Goal: Task Accomplishment & Management: Complete application form

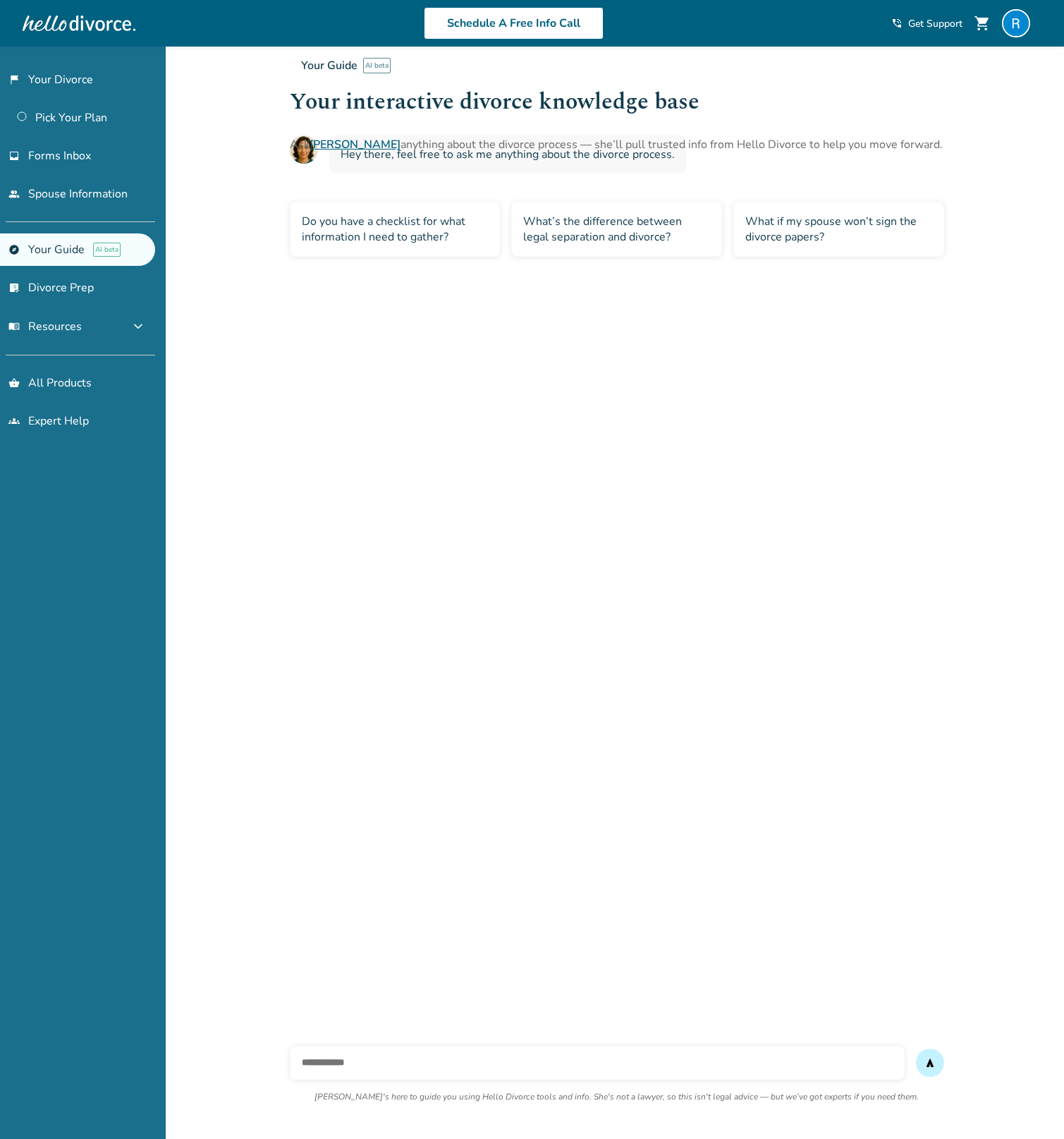
click at [330, 141] on link "[PERSON_NAME]" at bounding box center [355, 145] width 91 height 15
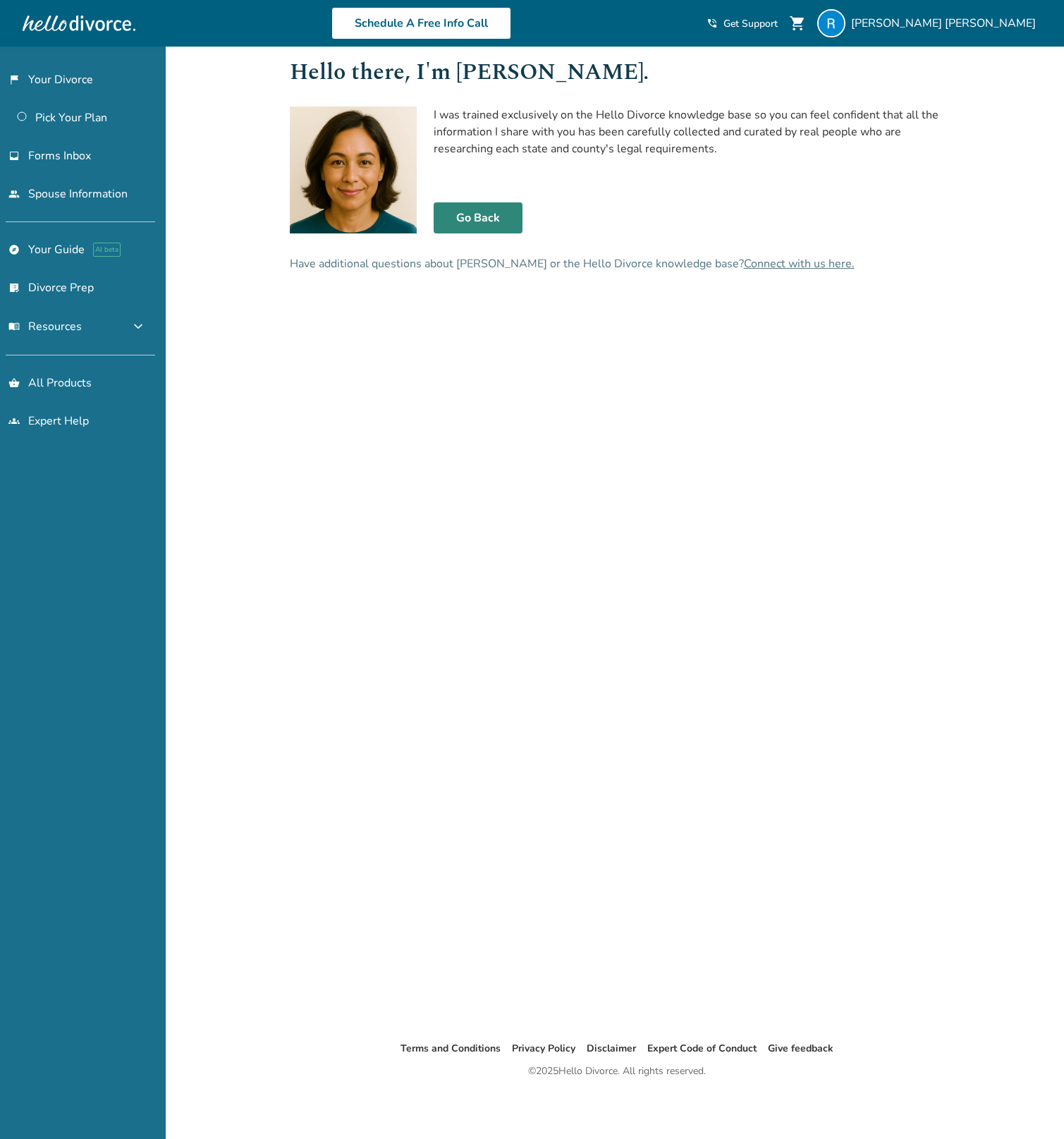
click at [508, 215] on link "Go Back" at bounding box center [477, 218] width 89 height 31
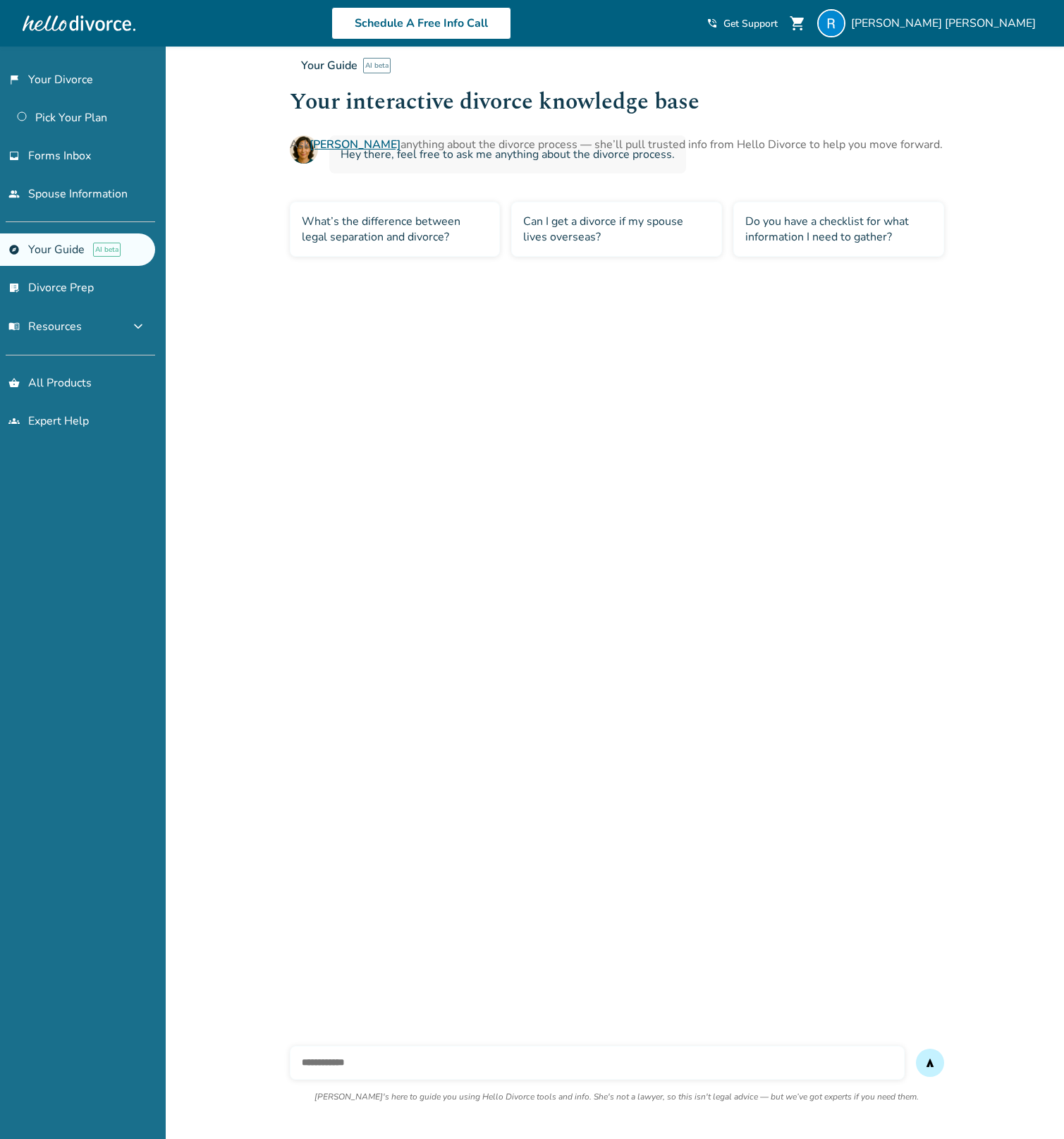
click at [551, 234] on div "Can I get a divorce if my spouse lives overseas?" at bounding box center [616, 229] width 211 height 55
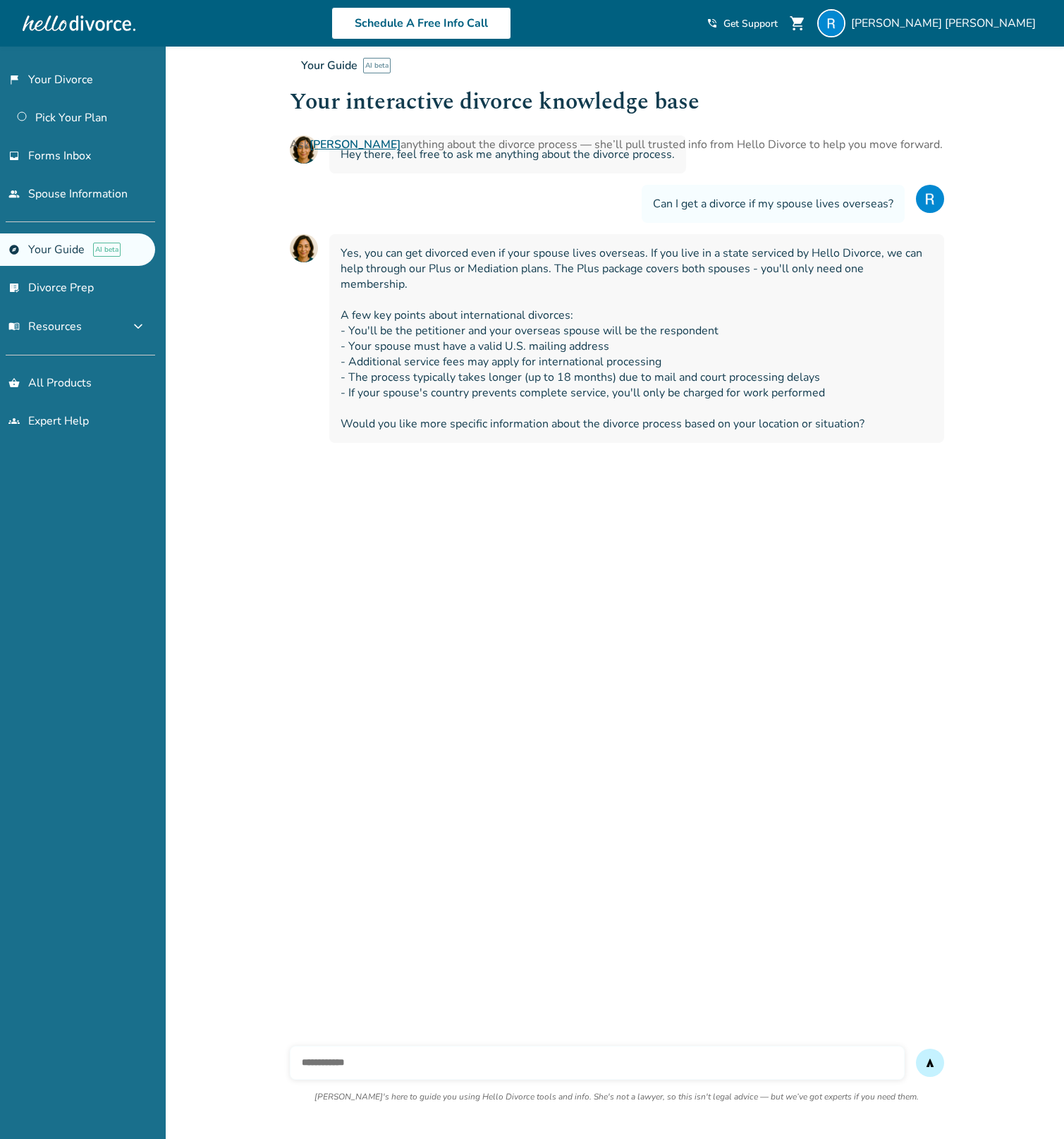
click at [470, 1058] on input "text" at bounding box center [597, 1063] width 615 height 34
type input "**********"
click at [916, 1048] on button "send" at bounding box center [929, 1062] width 28 height 28
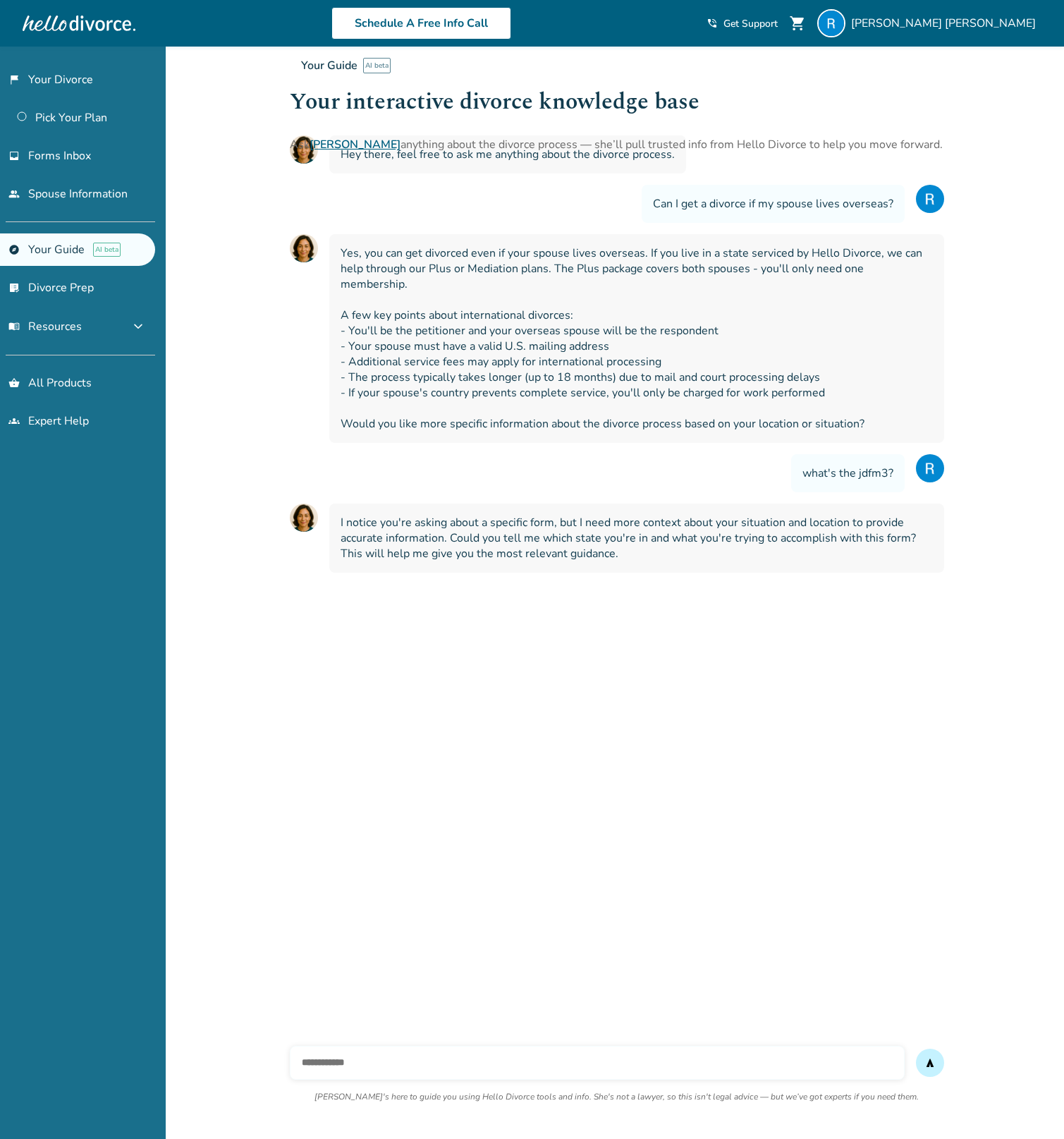
click at [449, 1061] on input "text" at bounding box center [597, 1063] width 615 height 34
type input "**"
click at [916, 1048] on button "send" at bounding box center [929, 1062] width 28 height 28
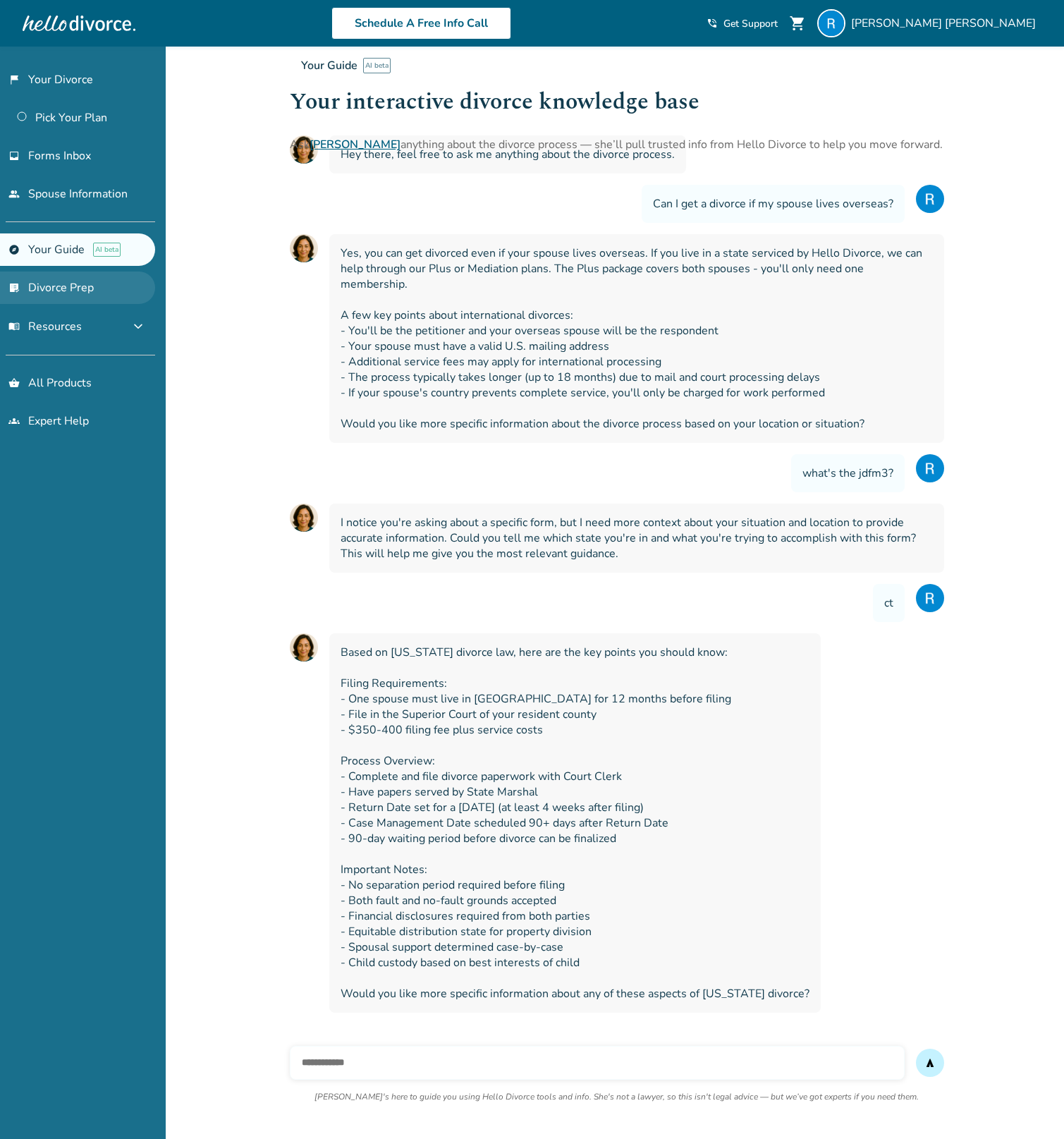
click at [74, 287] on link "list_alt_check Divorce Prep" at bounding box center [77, 288] width 155 height 32
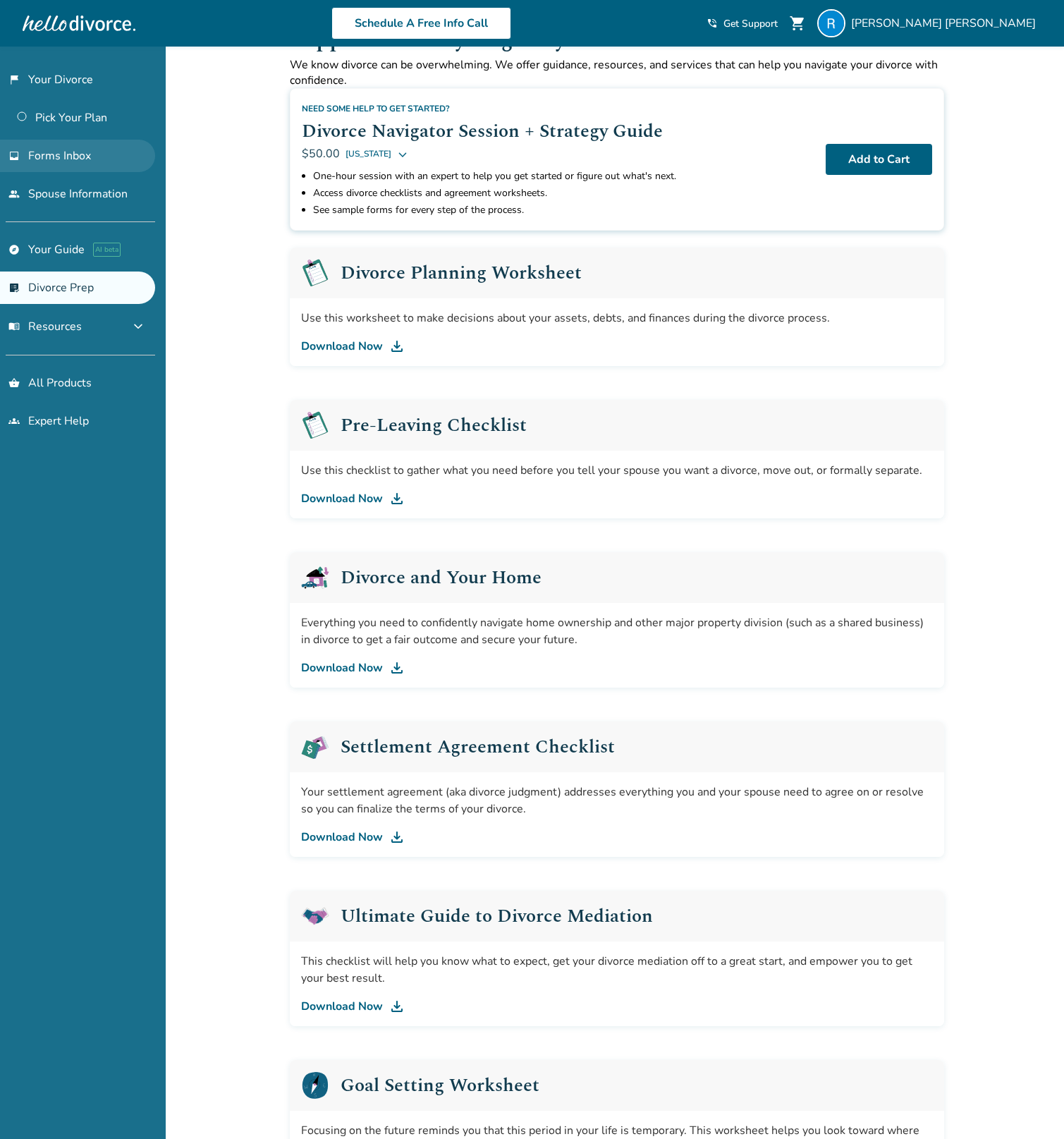
click at [103, 160] on link "inbox Forms Inbox" at bounding box center [77, 156] width 155 height 32
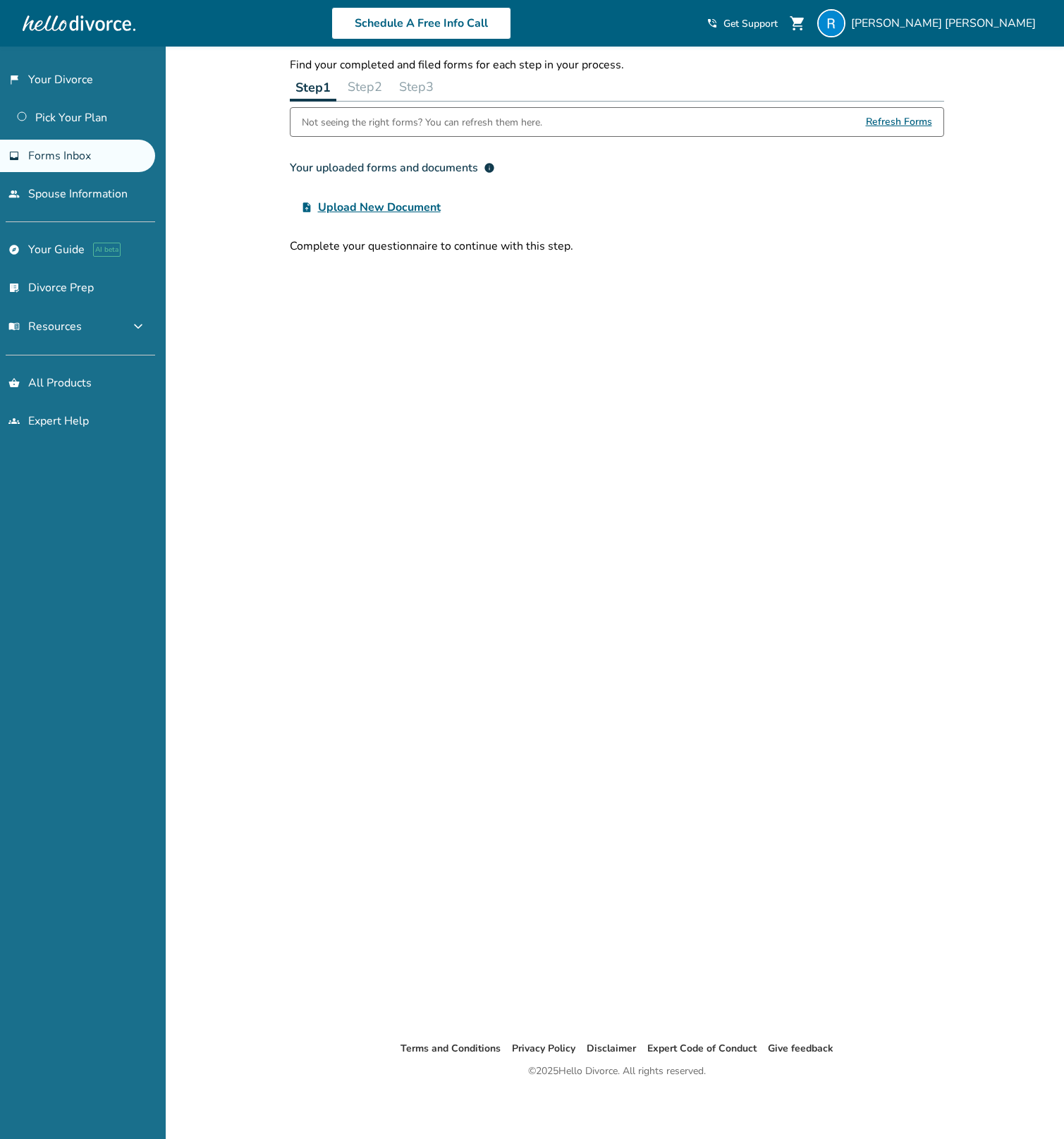
click at [378, 207] on span "Upload New Document" at bounding box center [379, 207] width 123 height 17
click at [0, 0] on input "upload_file Upload New Document" at bounding box center [0, 0] width 0 height 0
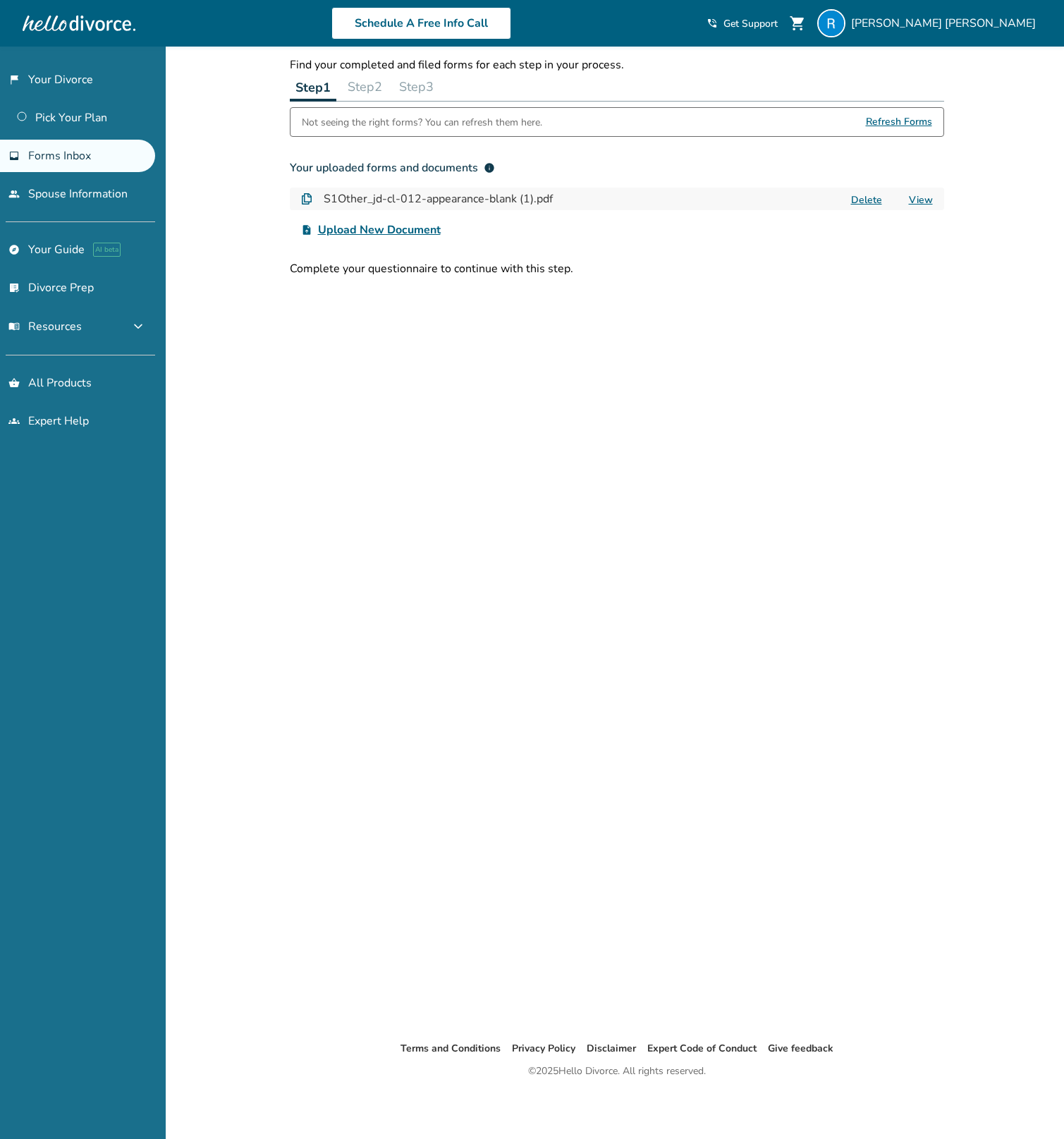
click at [378, 87] on button "Step 2" at bounding box center [365, 86] width 46 height 28
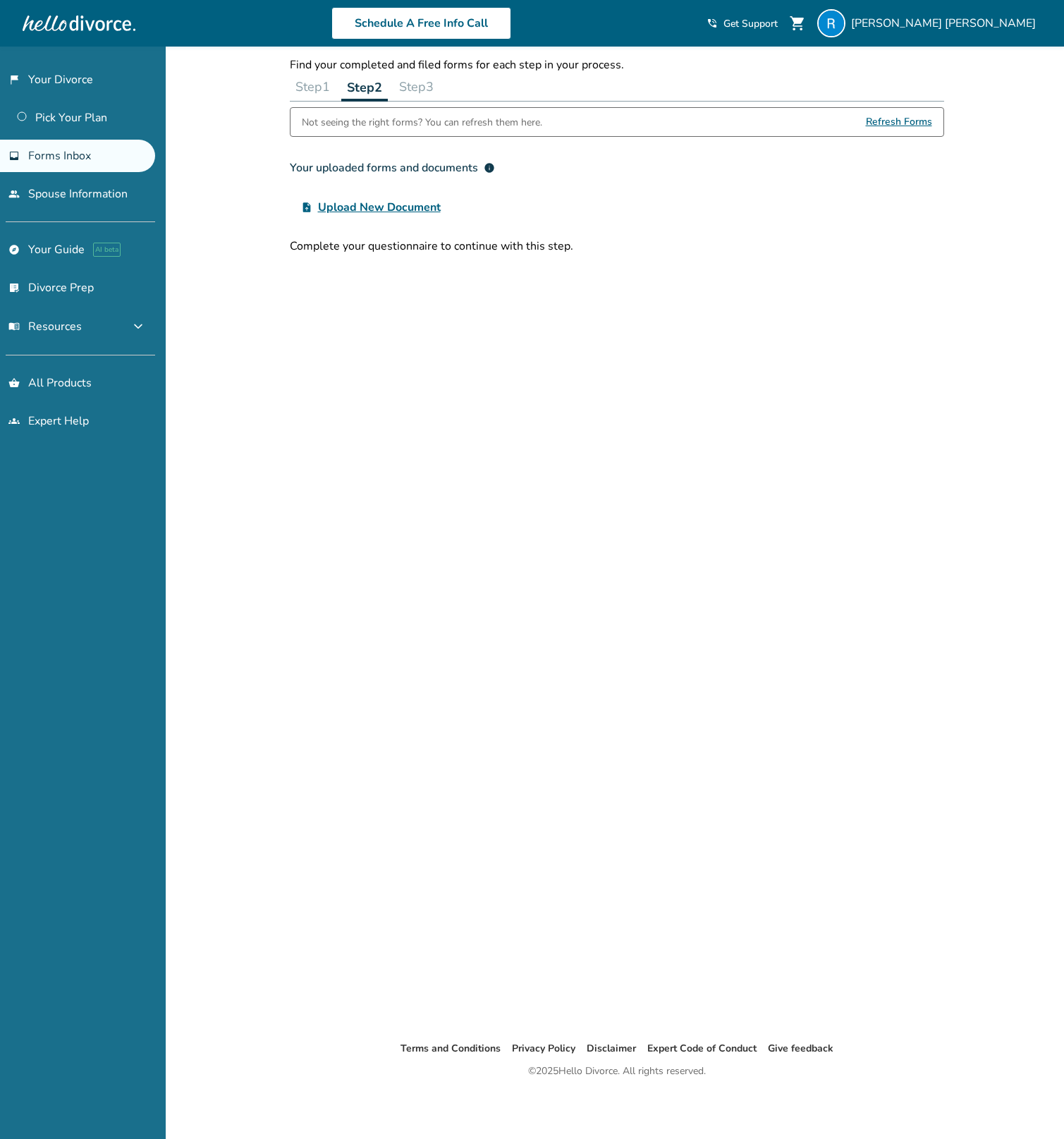
click at [326, 82] on button "Step 1" at bounding box center [312, 86] width 46 height 28
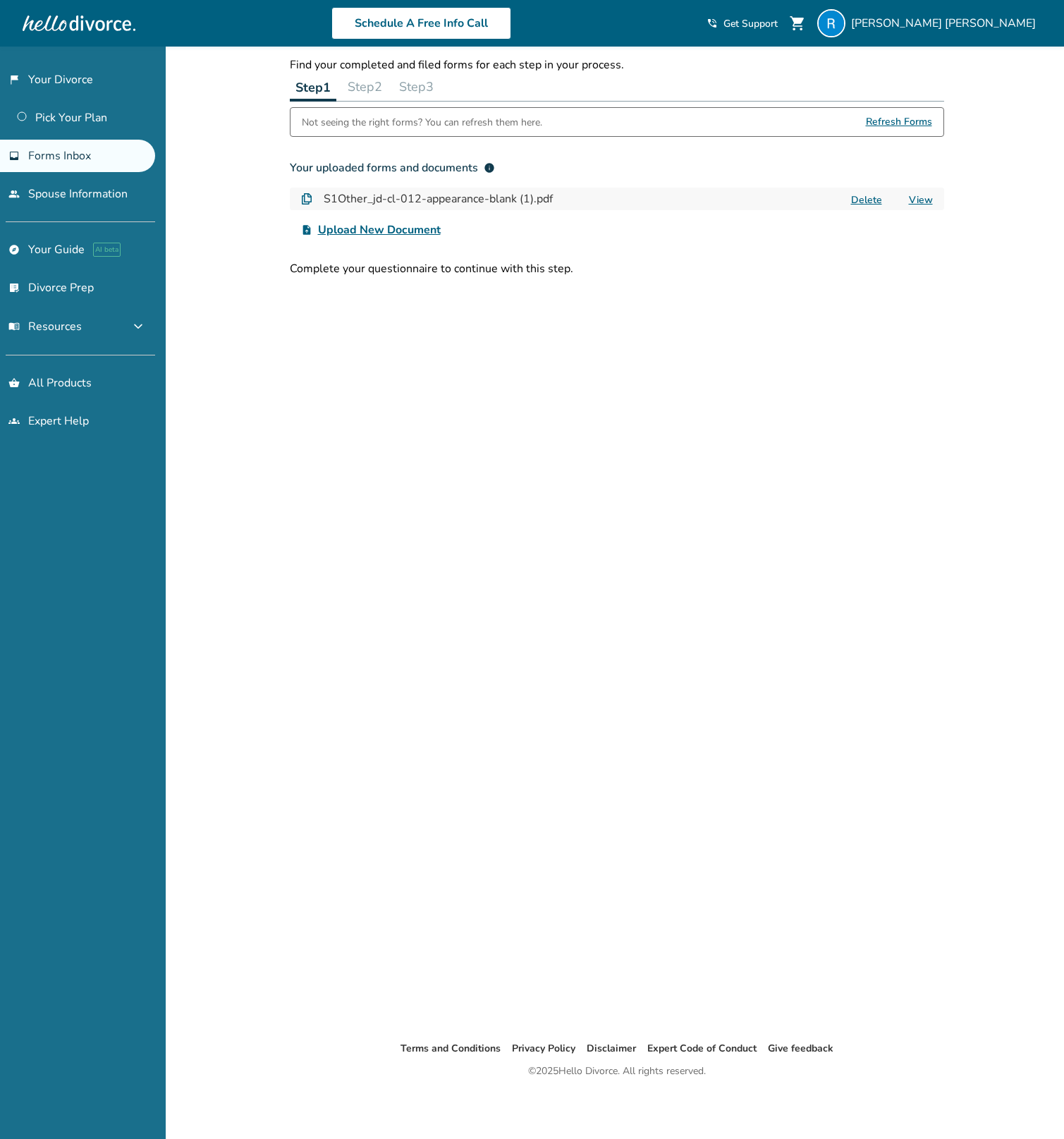
click at [908, 121] on span "Refresh Forms" at bounding box center [899, 121] width 66 height 28
click at [96, 193] on link "people Spouse Information" at bounding box center [77, 194] width 155 height 32
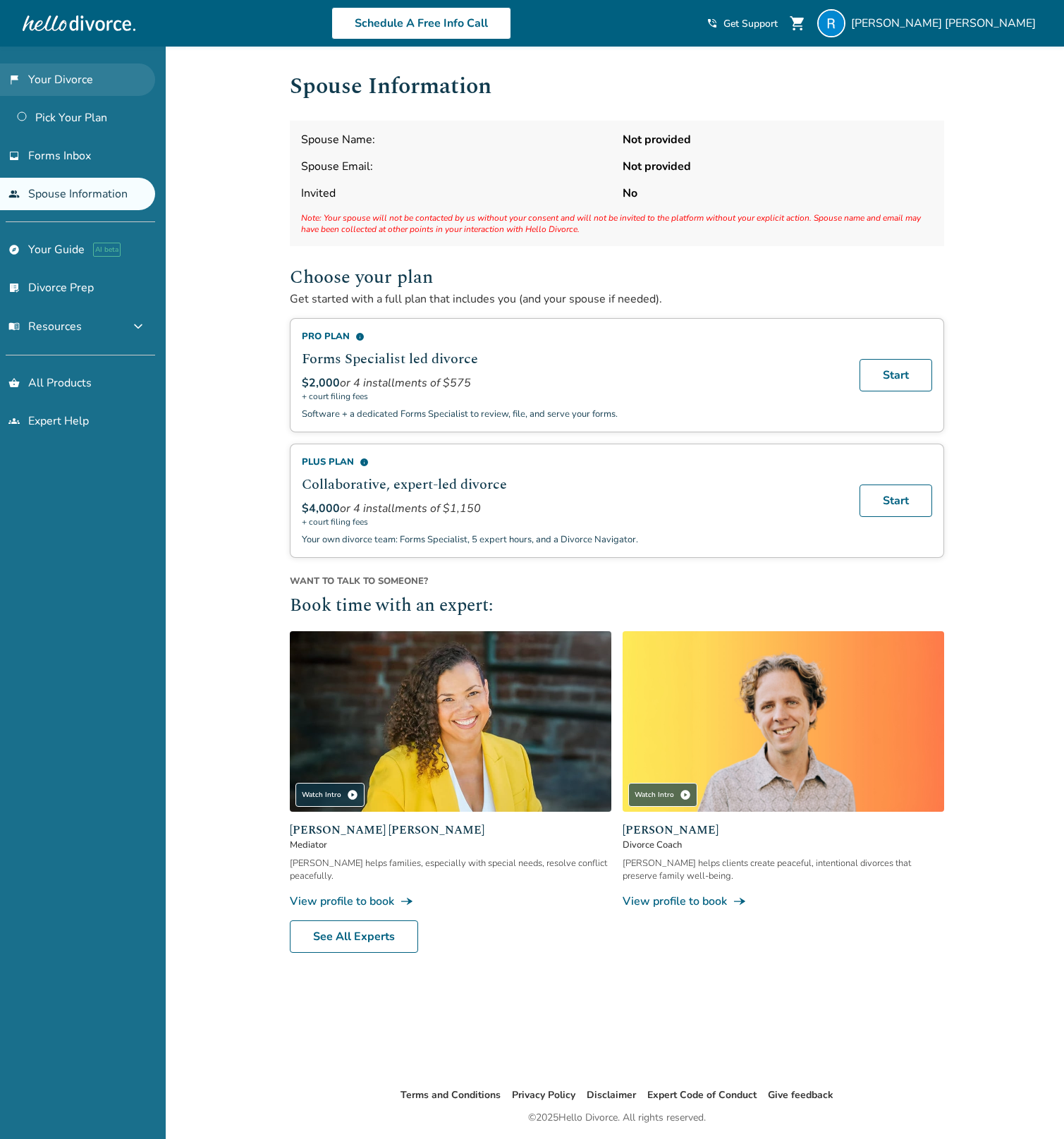
click at [49, 74] on link "flag_2 Your Divorce" at bounding box center [77, 80] width 155 height 32
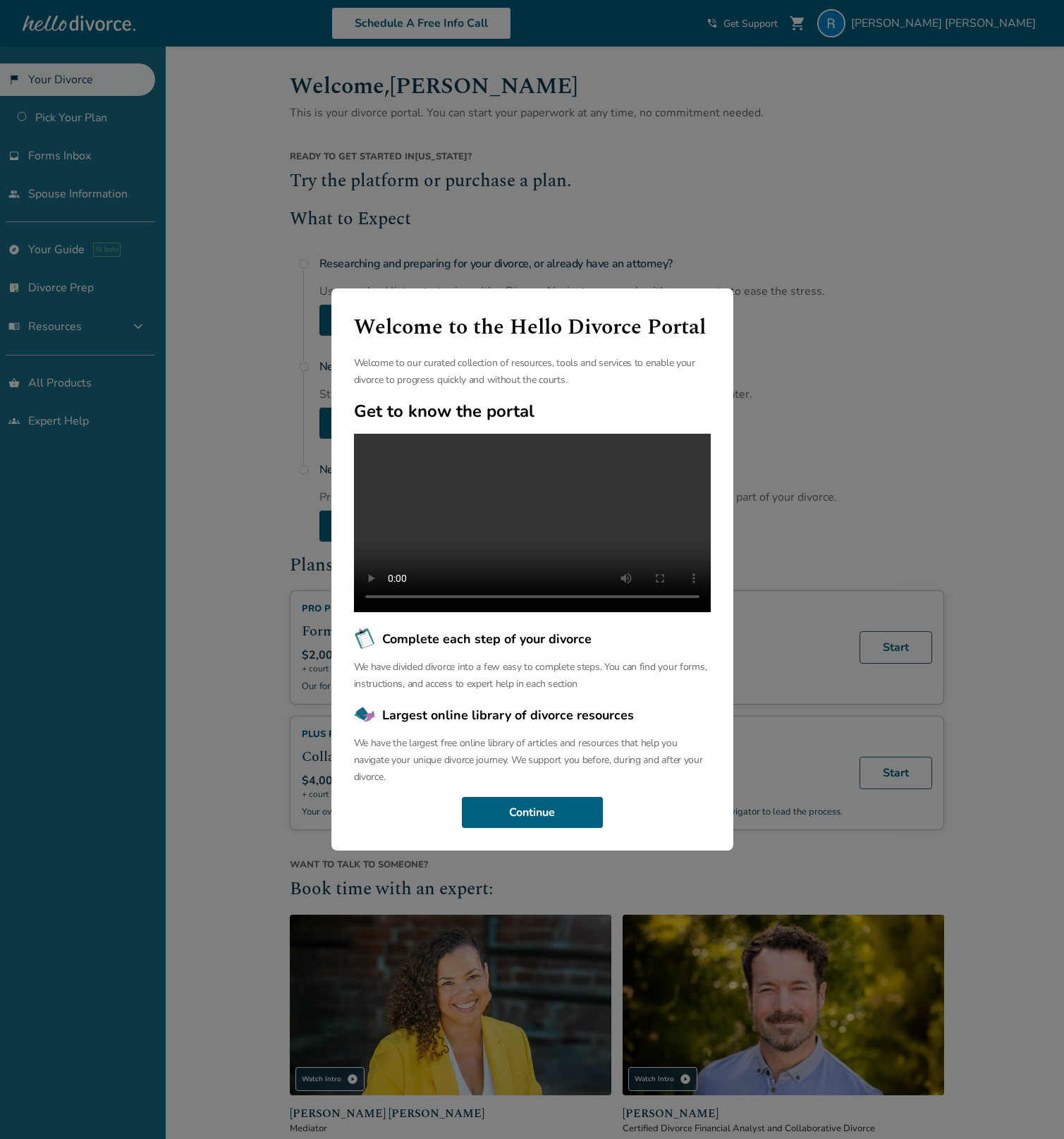
click at [852, 357] on div "Welcome to the Hello Divorce Portal Welcome to our curated collection of resour…" at bounding box center [532, 569] width 1064 height 1139
